Goal: Task Accomplishment & Management: Manage account settings

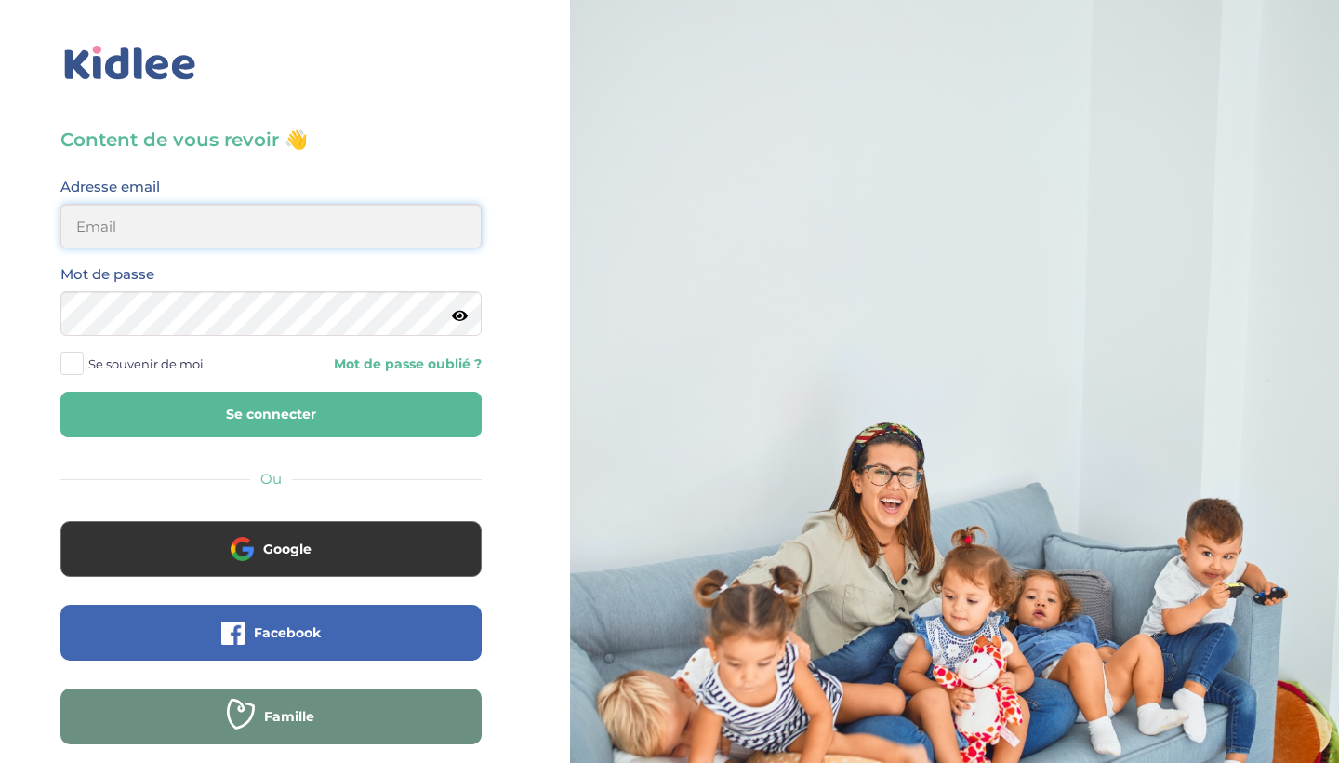
type input "[EMAIL_ADDRESS][DOMAIN_NAME]"
click at [271, 414] on button "Se connecter" at bounding box center [270, 415] width 421 height 46
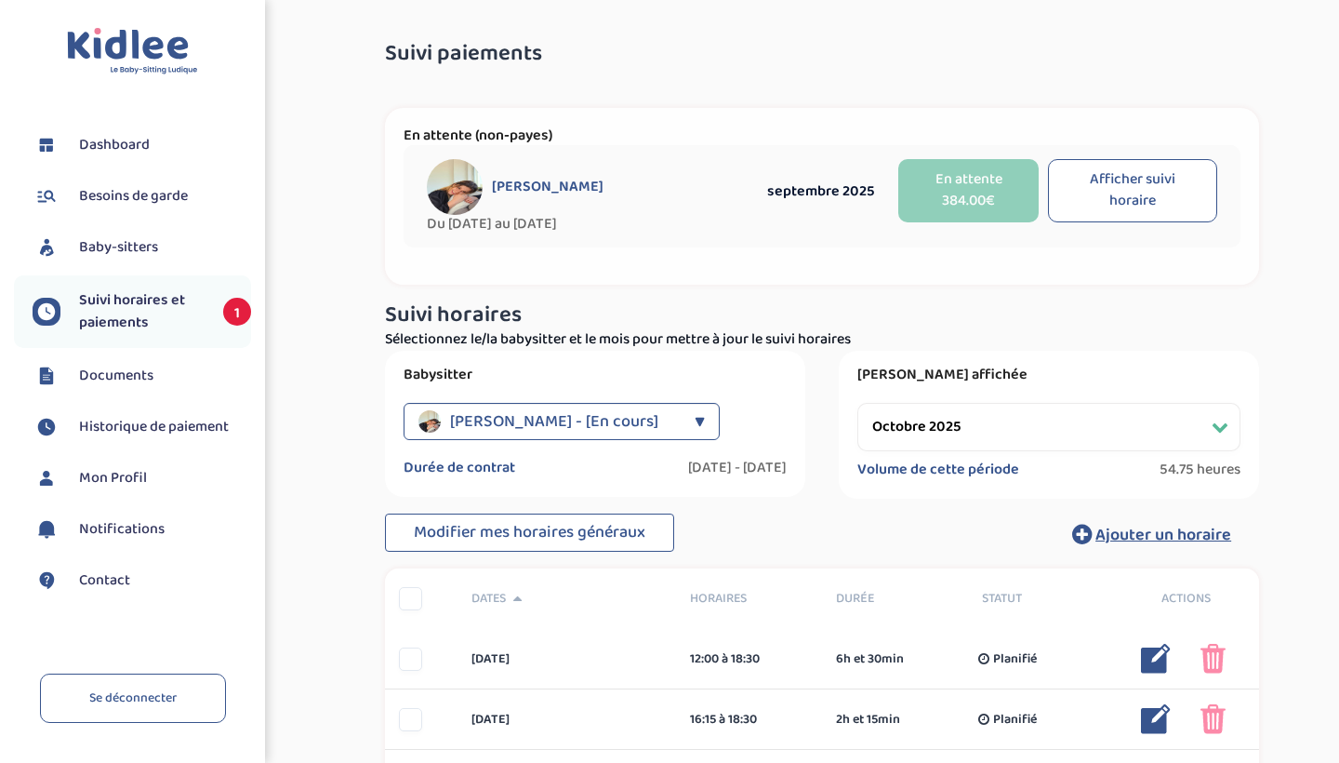
select select "octobre 2025"
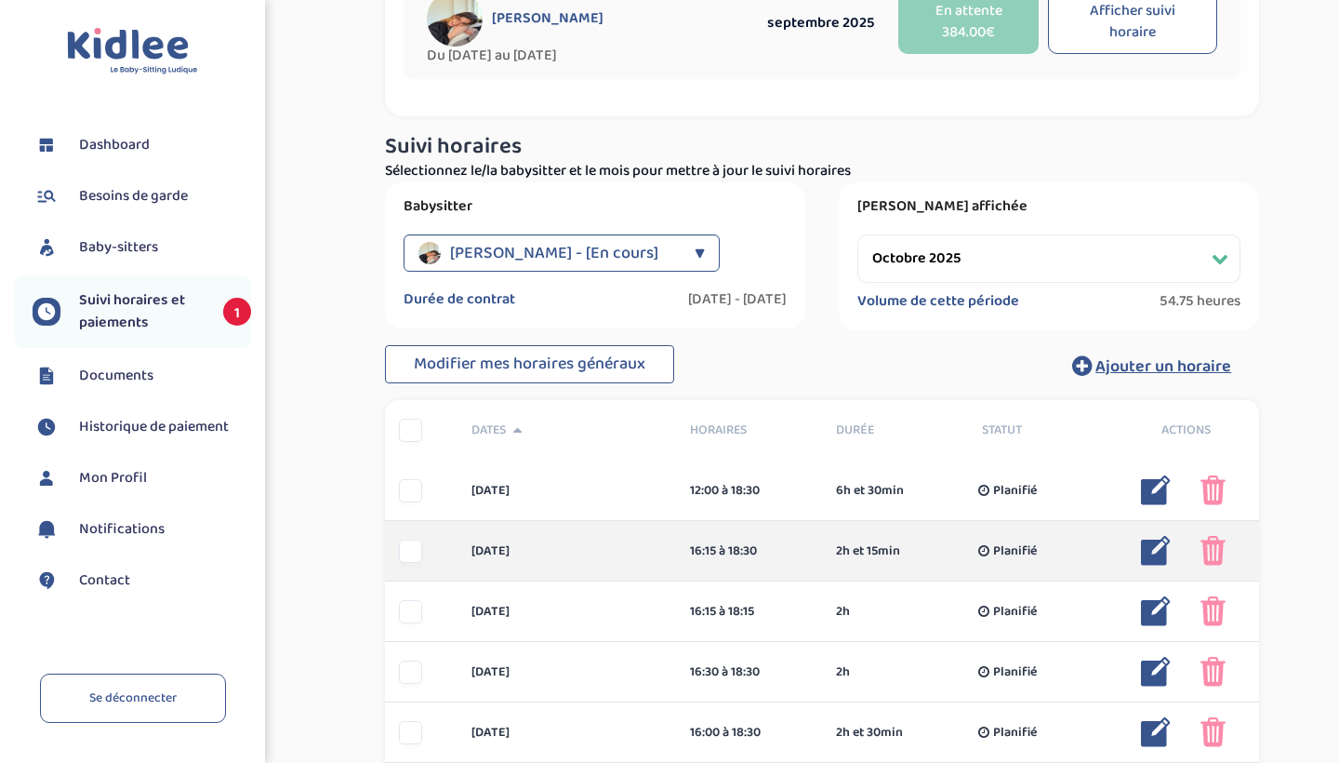
scroll to position [175, 0]
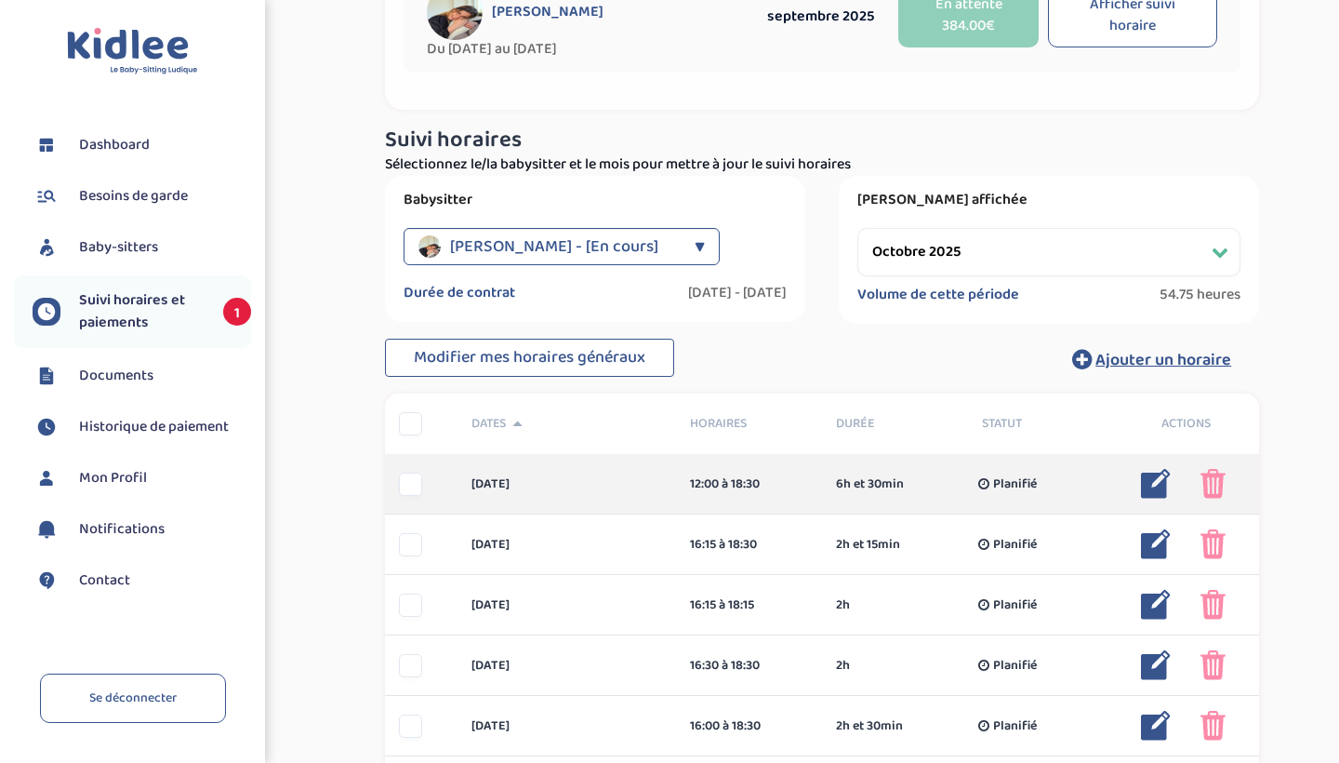
click at [1162, 482] on img at bounding box center [1156, 484] width 30 height 30
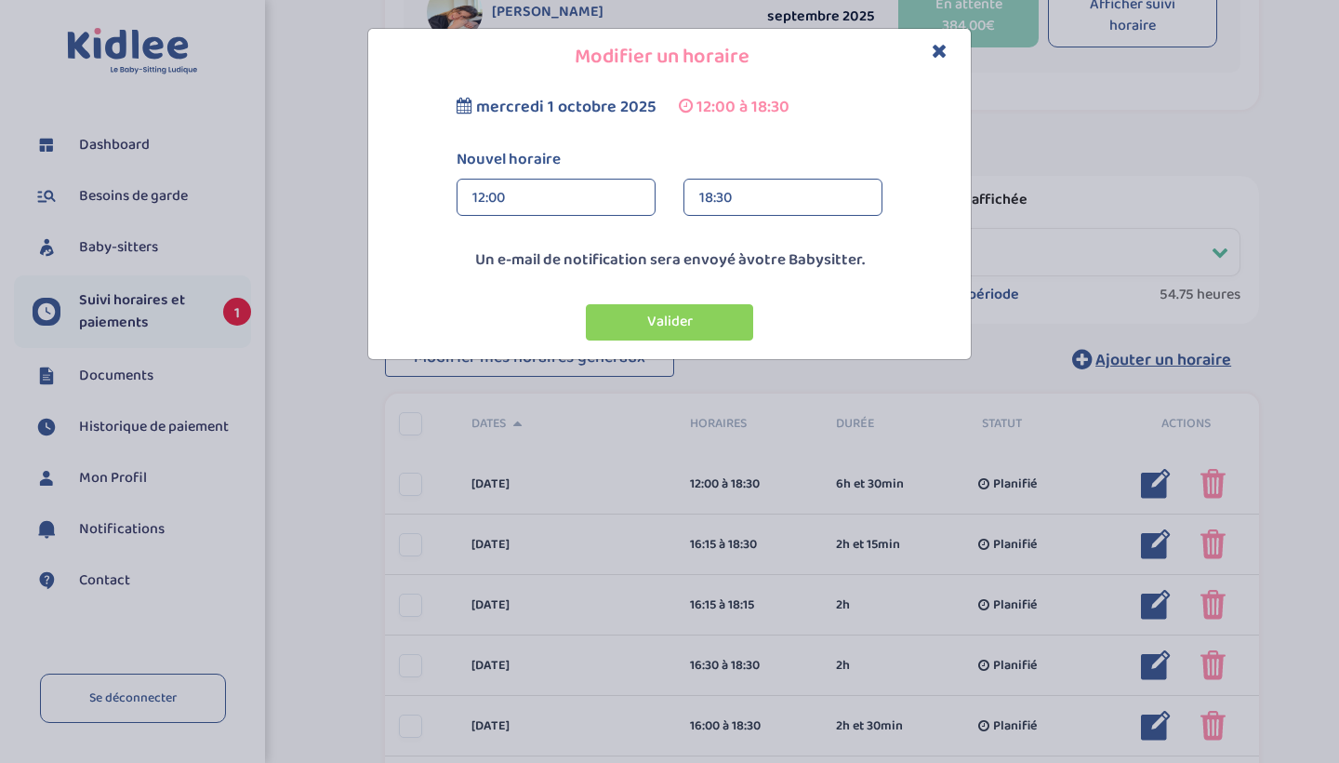
click at [806, 198] on div "18:30" at bounding box center [782, 197] width 167 height 37
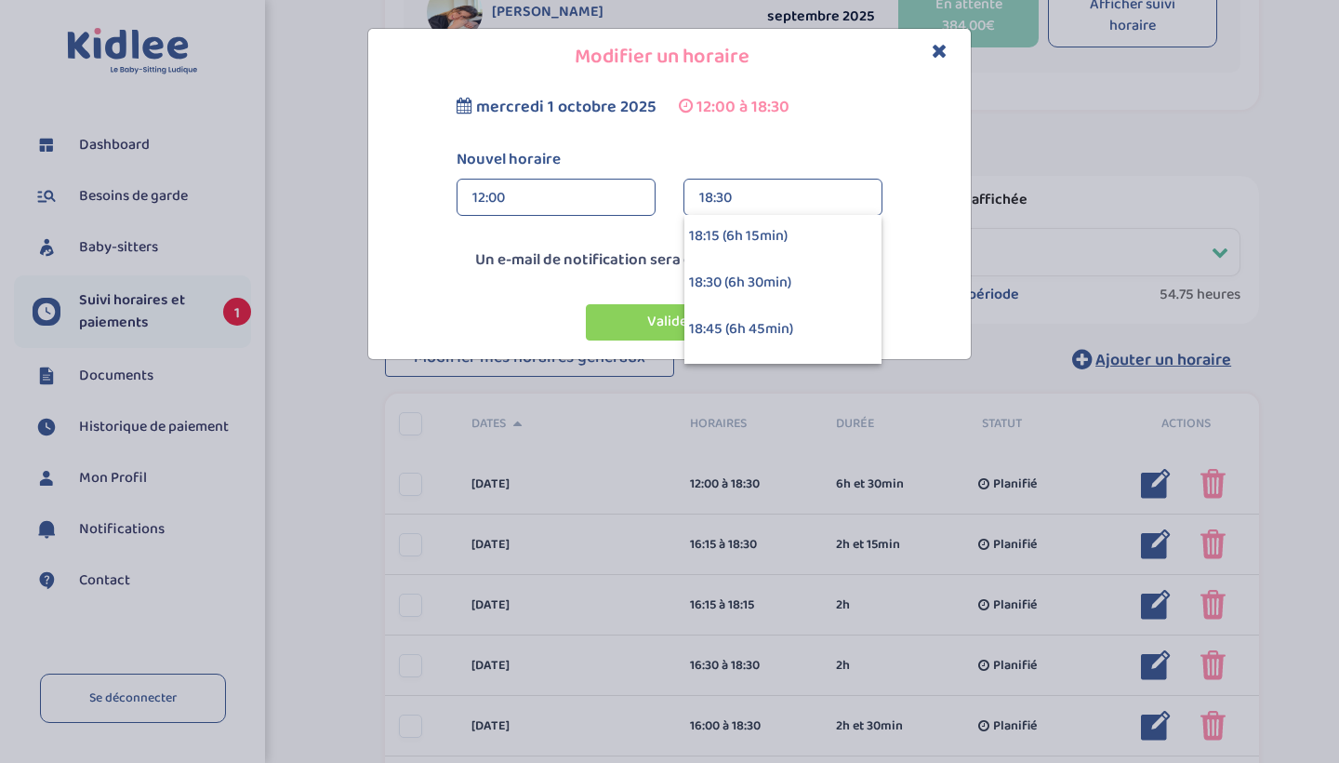
scroll to position [1122, 0]
click at [748, 322] on div "18:45 (6h 45min)" at bounding box center [782, 324] width 197 height 46
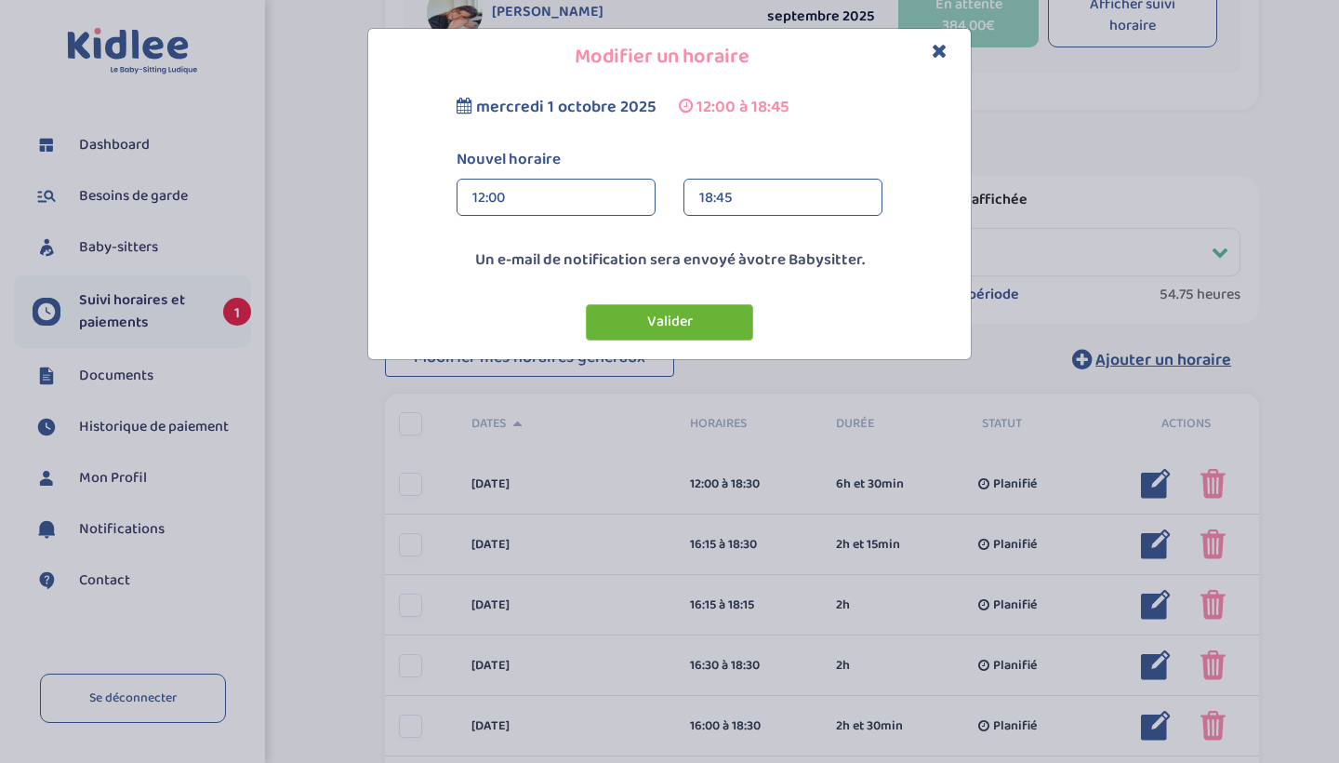
click at [710, 321] on button "Valider" at bounding box center [669, 322] width 167 height 36
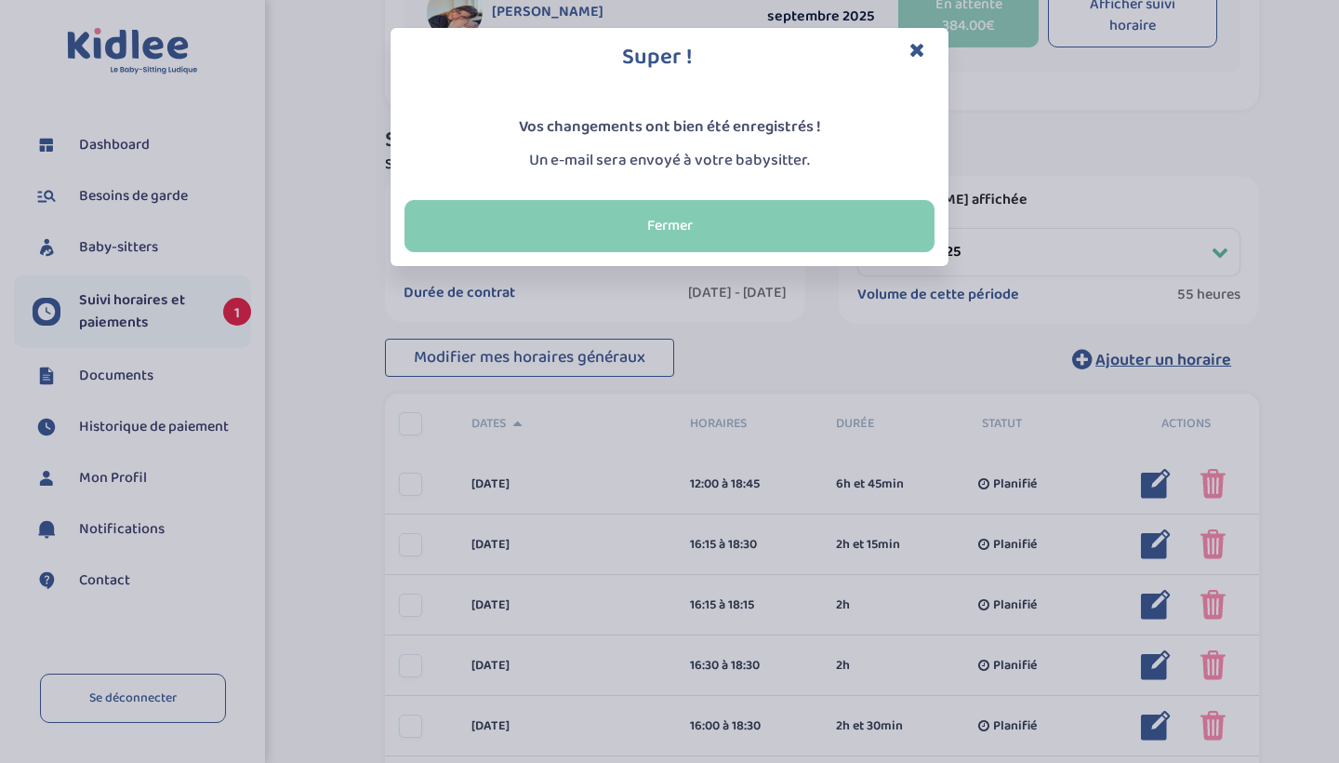
click at [721, 226] on button "Fermer" at bounding box center [670, 226] width 530 height 52
